Goal: Find contact information: Find contact information

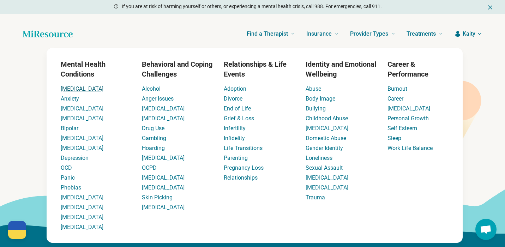
click at [68, 90] on link "[MEDICAL_DATA]" at bounding box center [82, 88] width 43 height 7
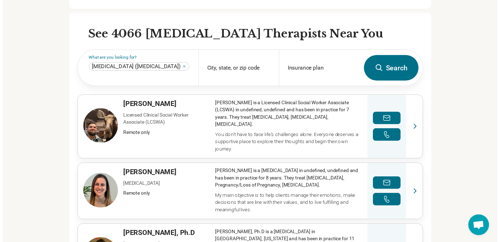
scroll to position [197, 0]
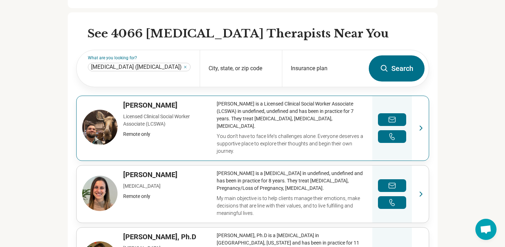
click at [103, 120] on link "View profile" at bounding box center [253, 128] width 352 height 65
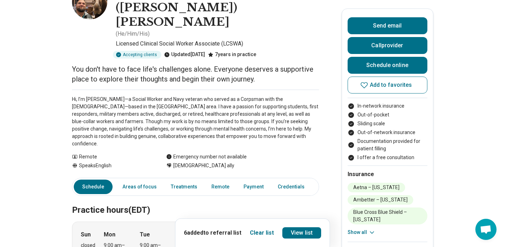
scroll to position [51, 0]
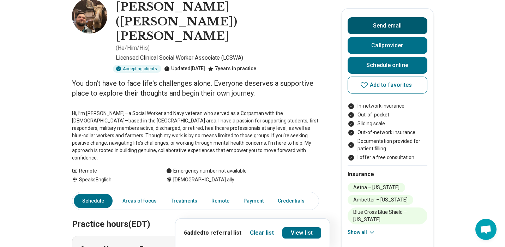
click at [395, 24] on button "Send email" at bounding box center [388, 25] width 80 height 17
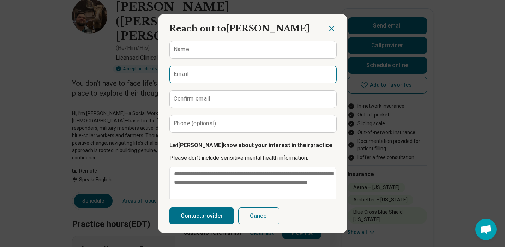
scroll to position [73, 0]
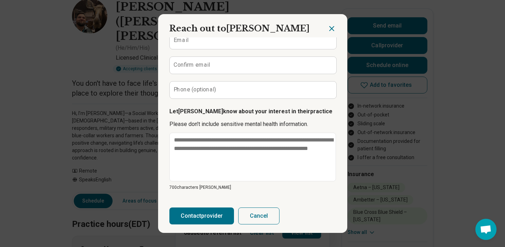
click at [334, 27] on icon "Close dialog" at bounding box center [331, 28] width 8 height 8
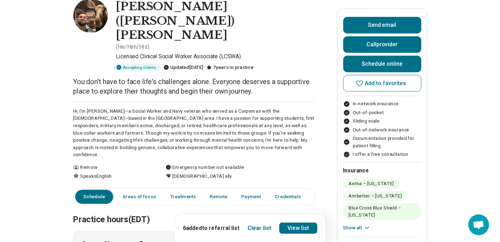
scroll to position [0, 0]
